Goal: Task Accomplishment & Management: Manage account settings

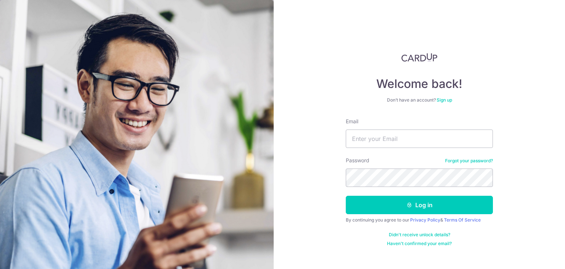
click at [367, 245] on div "Didn't receive unlock details? Haven't confirmed your email?" at bounding box center [419, 239] width 147 height 15
click at [284, 118] on div "Welcome back! Don’t have an account? Sign up Email Password Forgot your passwor…" at bounding box center [419, 134] width 291 height 269
drag, startPoint x: 403, startPoint y: 137, endPoint x: 386, endPoint y: 138, distance: 17.0
click at [402, 137] on input "Email" at bounding box center [419, 139] width 147 height 18
type input "adelehoe@hotmail.com"
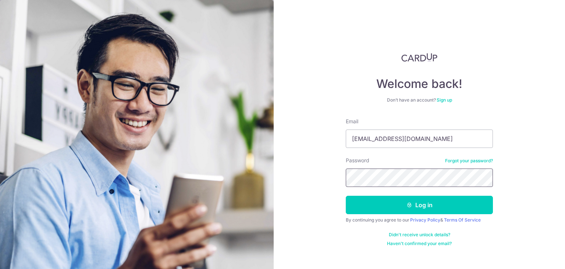
click at [346, 196] on button "Log in" at bounding box center [419, 205] width 147 height 18
